Goal: Task Accomplishment & Management: Complete application form

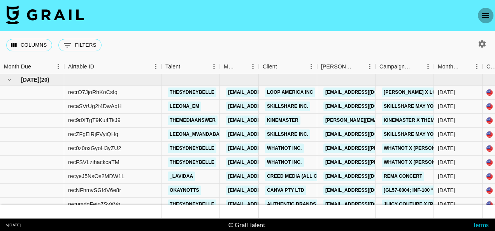
click at [487, 16] on icon "open drawer" at bounding box center [486, 15] width 7 height 5
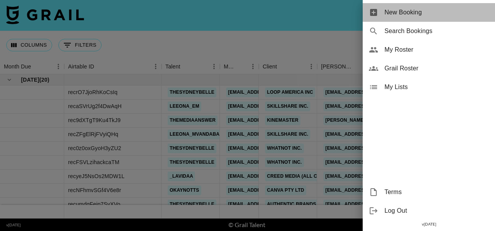
click at [400, 15] on span "New Booking" at bounding box center [437, 12] width 104 height 9
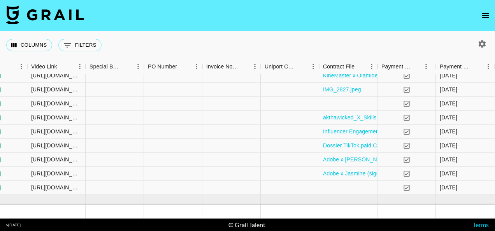
scroll to position [409, 710]
click at [342, 120] on link "akthawicked_X_Skillshare_YouTube_Agreement_-_Jun_2025.pdf" at bounding box center [404, 118] width 162 height 8
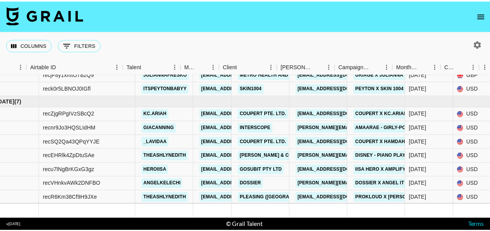
scroll to position [696, 0]
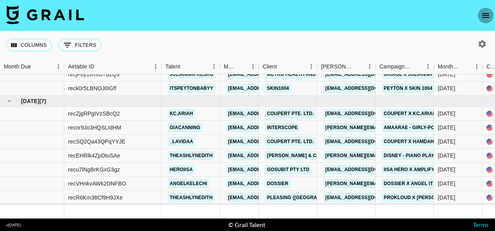
click at [486, 16] on icon "open drawer" at bounding box center [486, 15] width 7 height 5
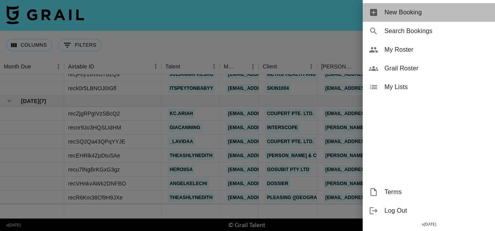
click at [391, 15] on span "New Booking" at bounding box center [437, 12] width 104 height 9
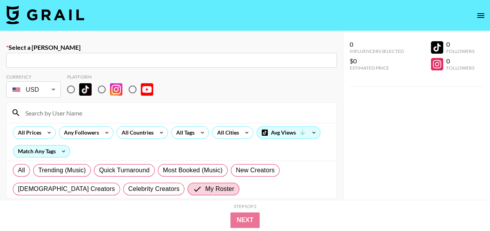
click at [217, 58] on input "text" at bounding box center [171, 60] width 321 height 9
click at [109, 60] on input "text" at bounding box center [171, 60] width 321 height 9
click at [32, 58] on input "text" at bounding box center [171, 60] width 321 height 9
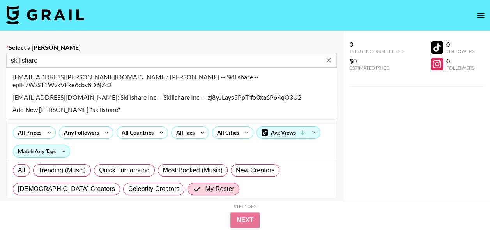
click at [34, 91] on li "billing@skillshare.com: Skillshare Inc -- Skillshare Inc. -- zj8yJLays5PpTrfo0x…" at bounding box center [171, 97] width 330 height 12
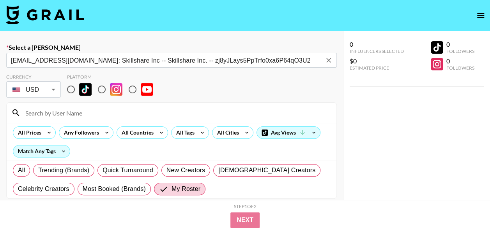
type input "billing@skillshare.com: Skillshare Inc -- Skillshare Inc. -- zj8yJLays5PpTrfo0x…"
click at [71, 89] on input "radio" at bounding box center [71, 89] width 16 height 16
radio input "true"
click at [129, 88] on input "radio" at bounding box center [132, 89] width 16 height 16
radio input "true"
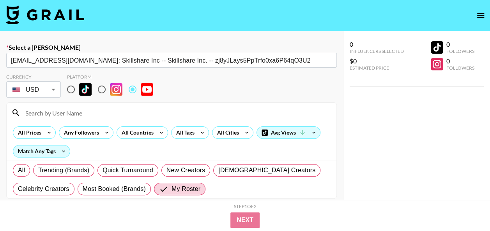
click at [122, 118] on input at bounding box center [176, 113] width 311 height 12
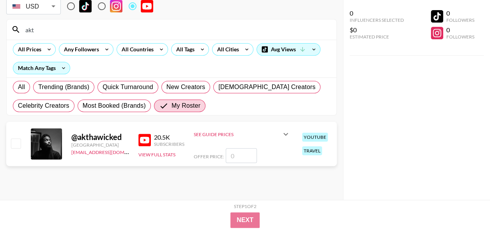
scroll to position [84, 0]
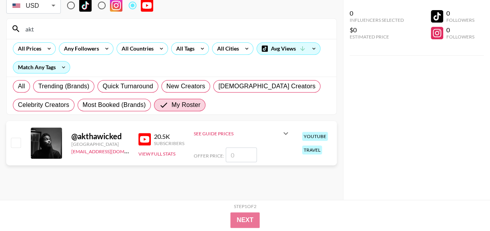
type input "akt"
click at [240, 154] on input "number" at bounding box center [241, 155] width 31 height 15
checkbox input "true"
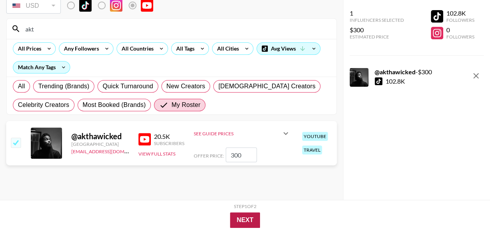
type input "300"
click at [239, 218] on button "Next" at bounding box center [245, 221] width 30 height 16
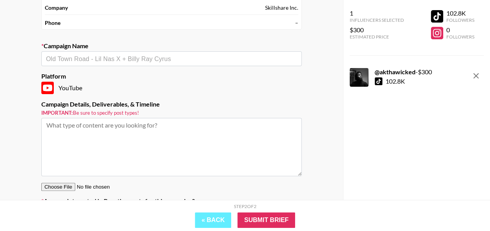
click at [92, 64] on div "​" at bounding box center [171, 58] width 260 height 15
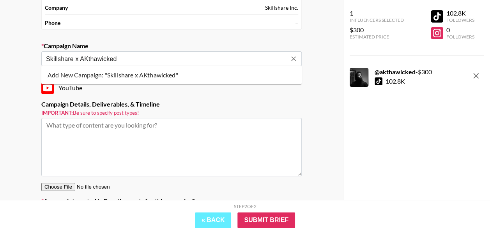
click at [106, 75] on li "Add New Campaign: "Skillshare x AKthawicked"" at bounding box center [171, 75] width 260 height 12
click at [122, 59] on input "Skillshare x AKthawicked (August Integration)" at bounding box center [166, 59] width 240 height 9
click at [180, 76] on li "Add New Campaign: "Skillshare x AKthawicked (July/August Integration)"" at bounding box center [171, 75] width 260 height 12
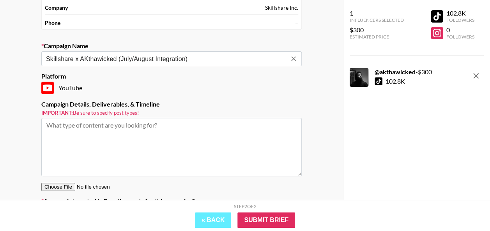
type input "Skillshare x AKthawicked (July/August Integration)"
click at [110, 130] on textarea at bounding box center [171, 147] width 260 height 58
type textarea "Sponsored YouTube video"
click at [256, 220] on input "Submit Brief" at bounding box center [266, 221] width 58 height 16
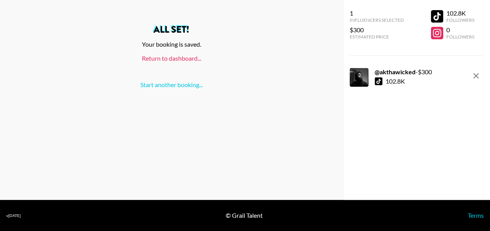
click at [156, 58] on link "Return to dashboard..." at bounding box center [171, 58] width 59 height 7
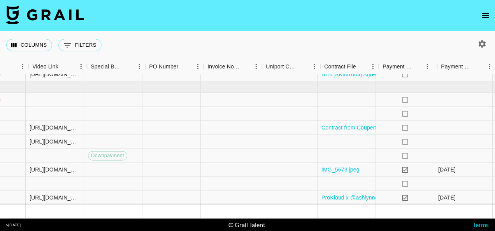
scroll to position [710, 739]
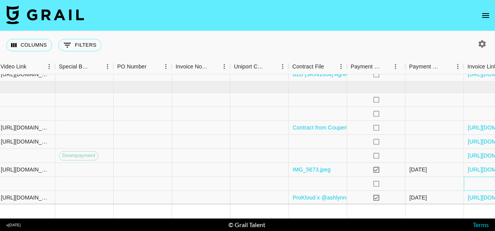
click at [474, 177] on div at bounding box center [493, 184] width 58 height 14
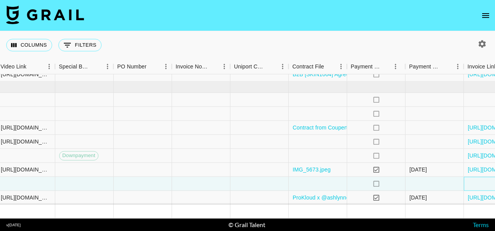
click at [474, 177] on div at bounding box center [493, 184] width 58 height 14
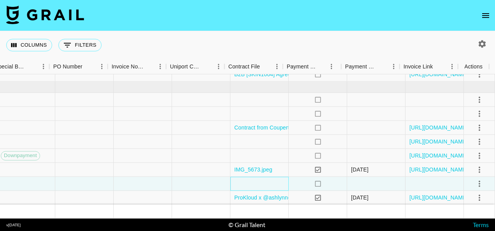
click at [259, 177] on div at bounding box center [260, 184] width 58 height 14
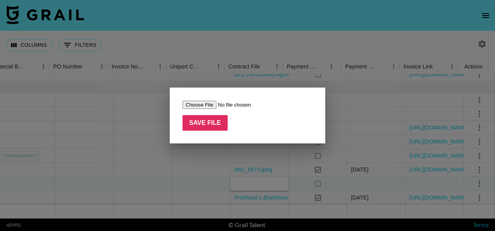
click at [206, 102] on input "file" at bounding box center [232, 105] width 99 height 8
type input "C:\fakepath\akthawicked_X_Skillshare_YouTube_Agreement_-_July2025.pdf"
click at [211, 121] on input "Save File" at bounding box center [205, 123] width 45 height 16
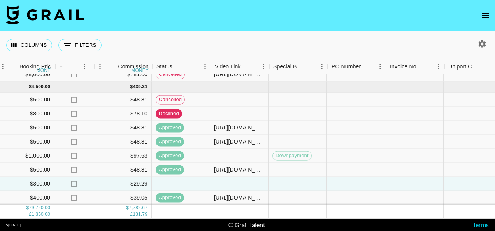
scroll to position [710, 522]
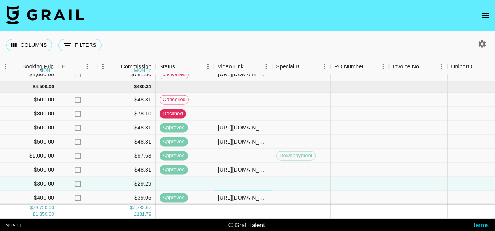
click at [251, 178] on div at bounding box center [243, 184] width 58 height 14
type input "https://www.youtube.com/watch?feature=shared&v=rzp6hlX6oj8"
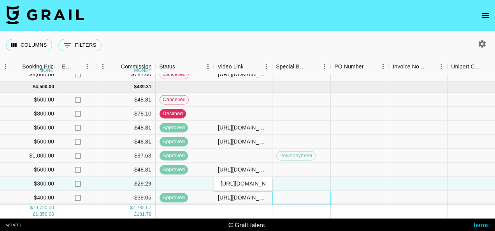
click at [293, 191] on div at bounding box center [302, 198] width 58 height 14
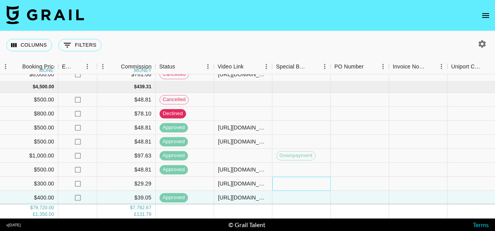
click at [287, 178] on div at bounding box center [302, 184] width 58 height 14
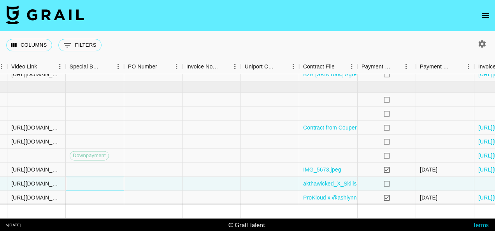
scroll to position [710, 804]
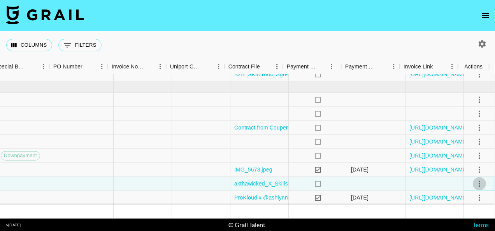
click at [479, 181] on icon "select merge strategy" at bounding box center [480, 184] width 2 height 6
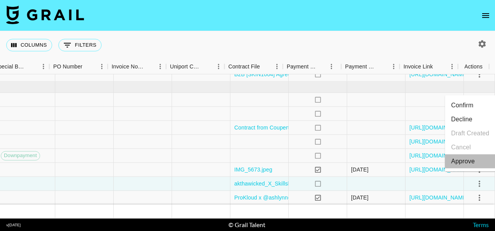
click at [463, 158] on div "Approve" at bounding box center [463, 161] width 24 height 9
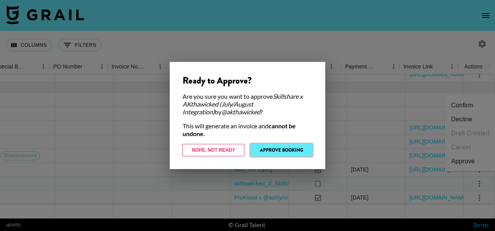
click at [291, 152] on button "Approve Booking" at bounding box center [282, 150] width 62 height 12
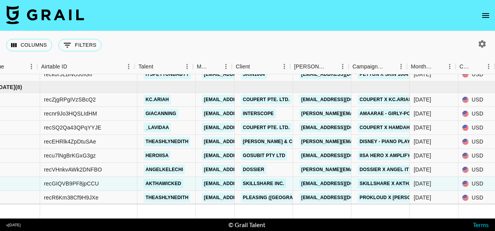
scroll to position [710, 0]
